Goal: Navigation & Orientation: Go to known website

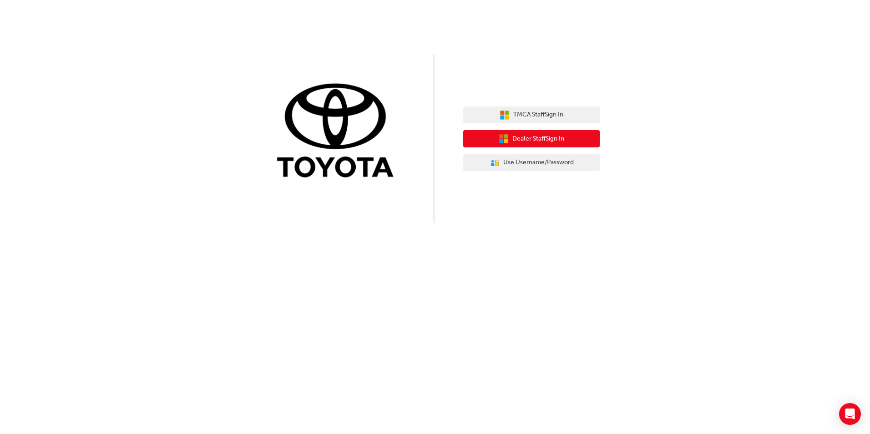
click at [536, 143] on span "Dealer Staff Sign In" at bounding box center [538, 139] width 52 height 10
